Goal: Information Seeking & Learning: Find specific fact

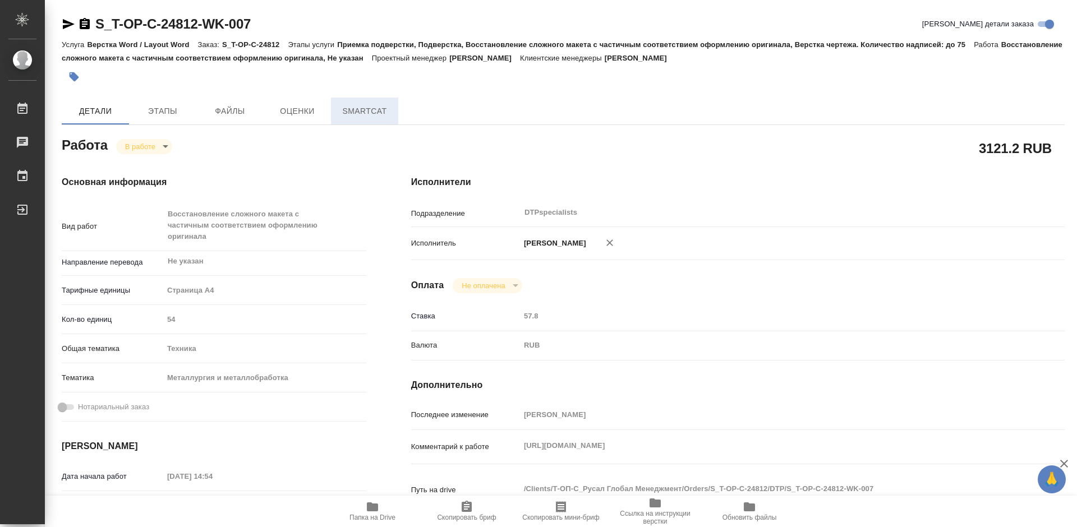
type textarea "x"
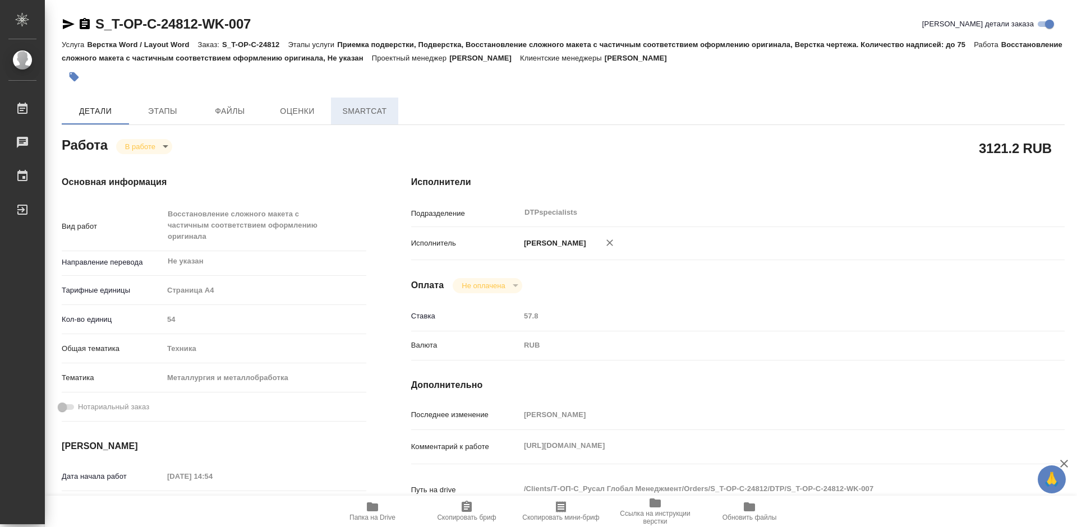
type textarea "x"
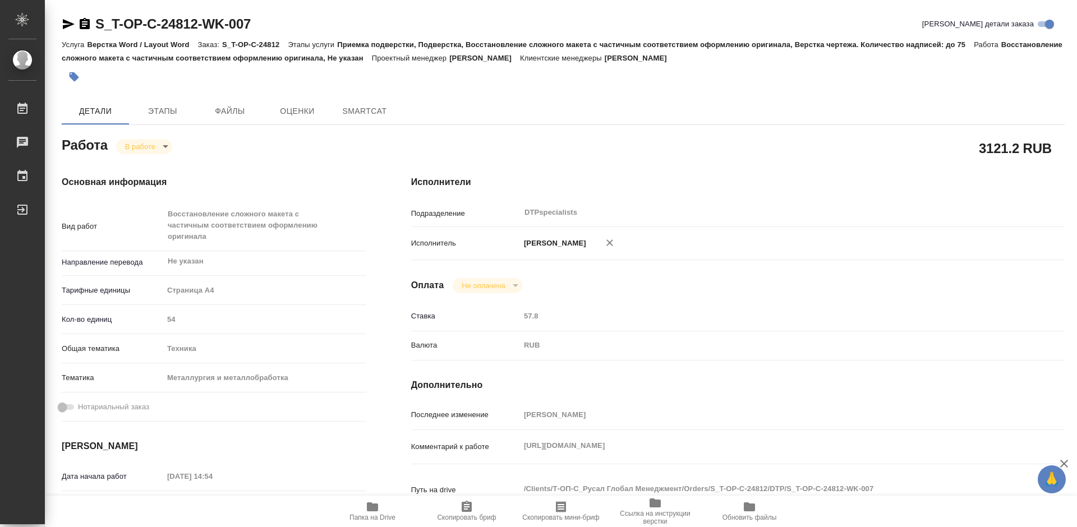
type textarea "x"
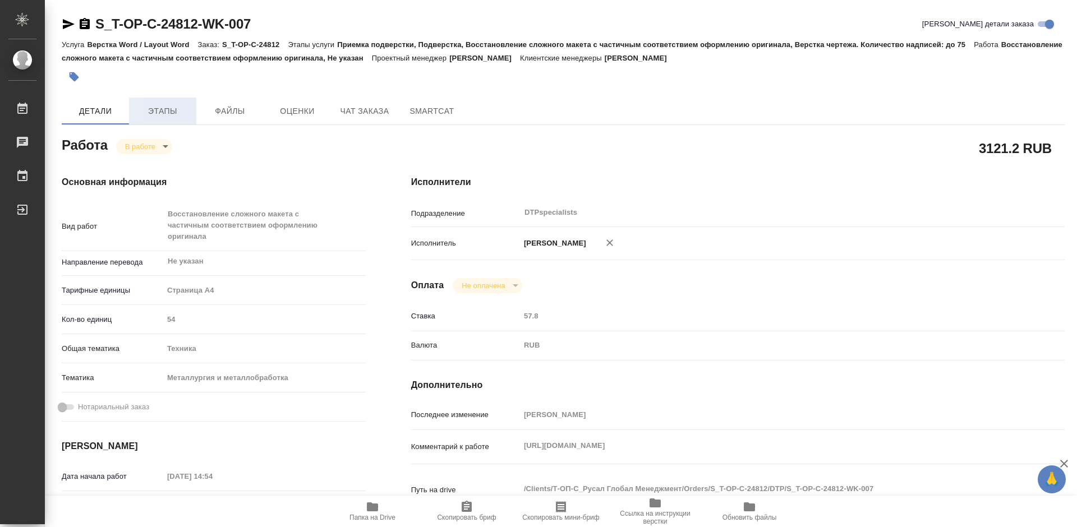
type textarea "x"
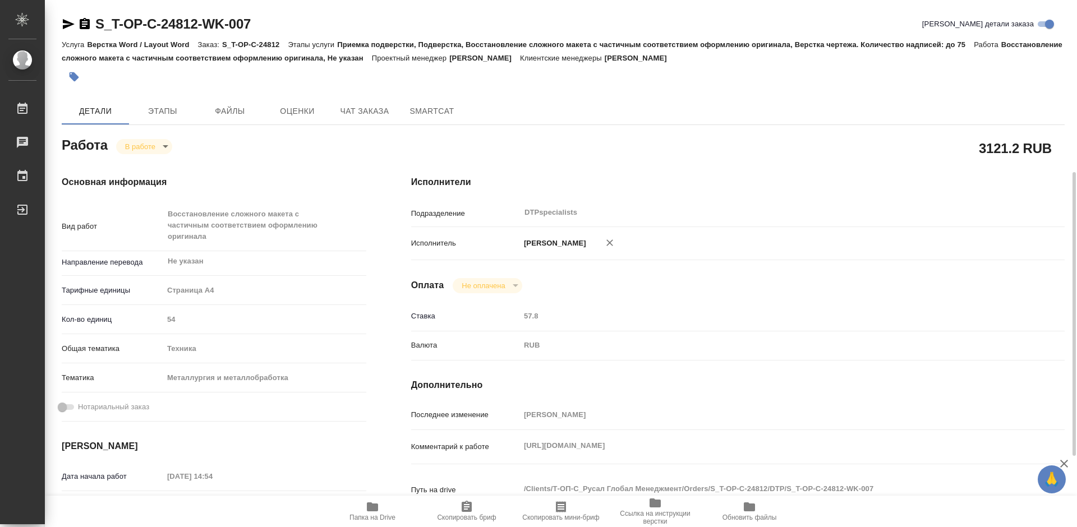
scroll to position [112, 0]
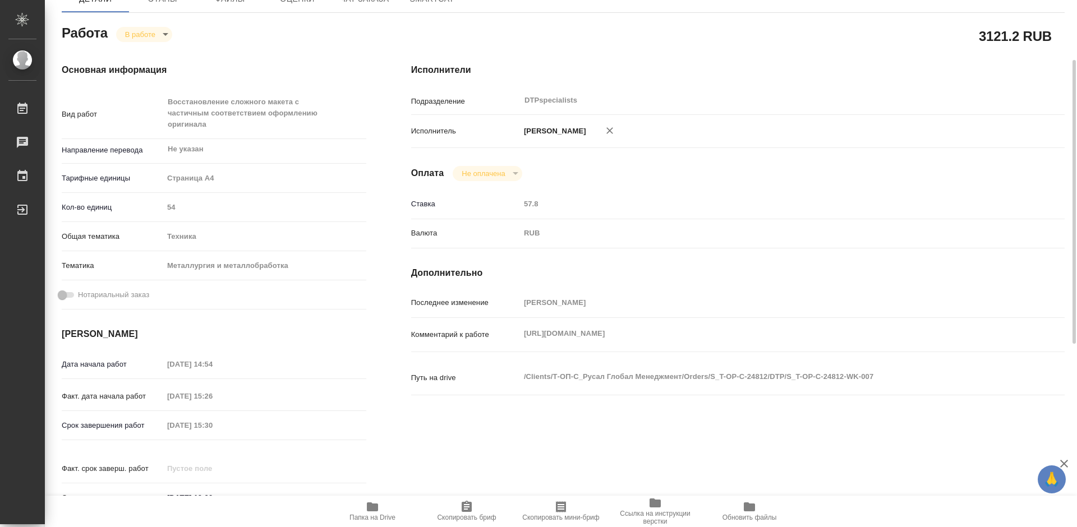
type textarea "x"
